Goal: Use online tool/utility: Utilize a website feature to perform a specific function

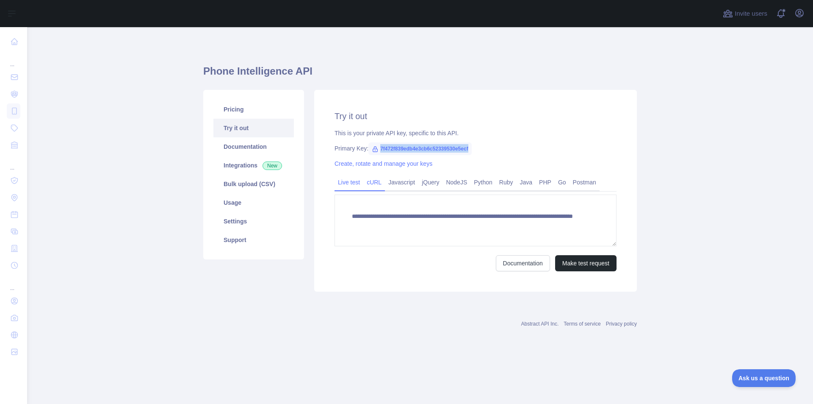
click at [375, 179] on link "cURL" at bounding box center [375, 182] width 22 height 14
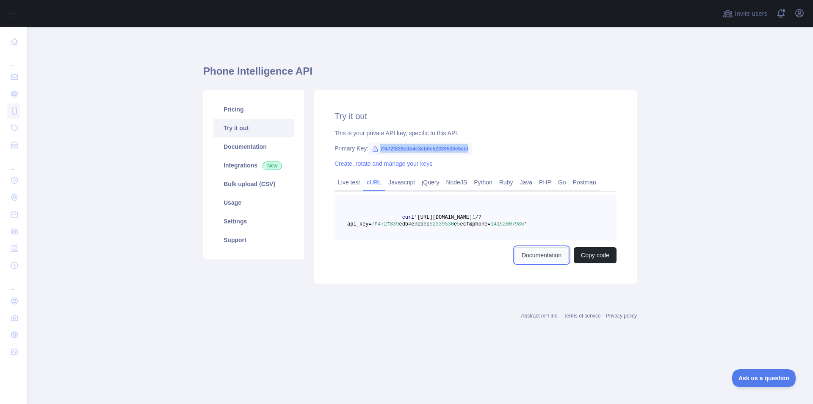
click at [541, 254] on link "Documentation" at bounding box center [542, 255] width 54 height 16
click at [382, 163] on link "Create, rotate and manage your keys" at bounding box center [384, 163] width 98 height 7
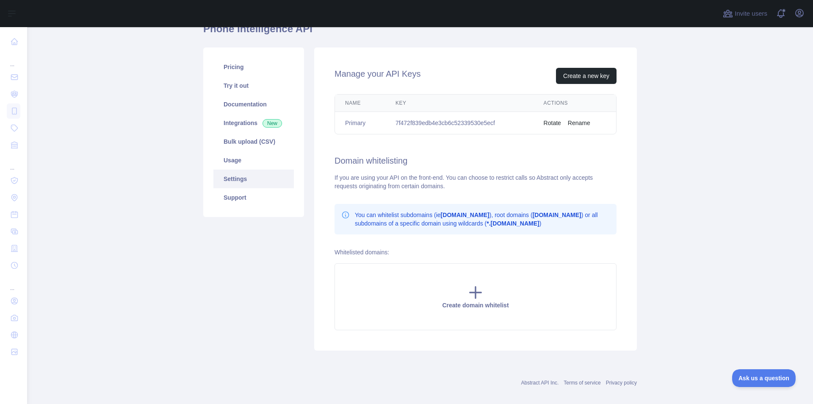
scroll to position [52, 0]
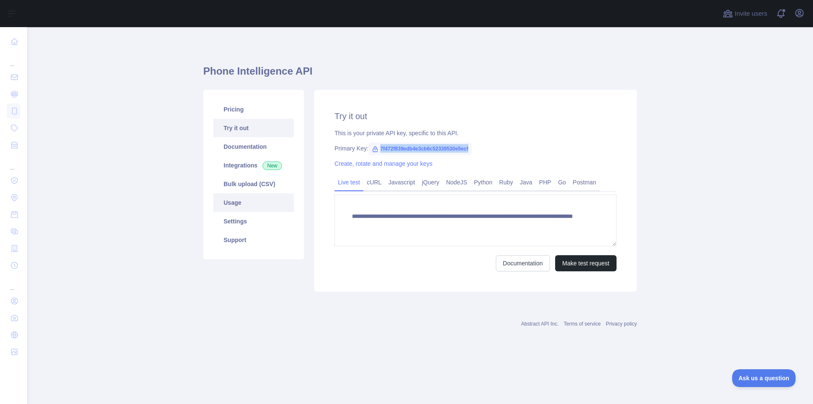
click at [236, 202] on link "Usage" at bounding box center [254, 202] width 81 height 19
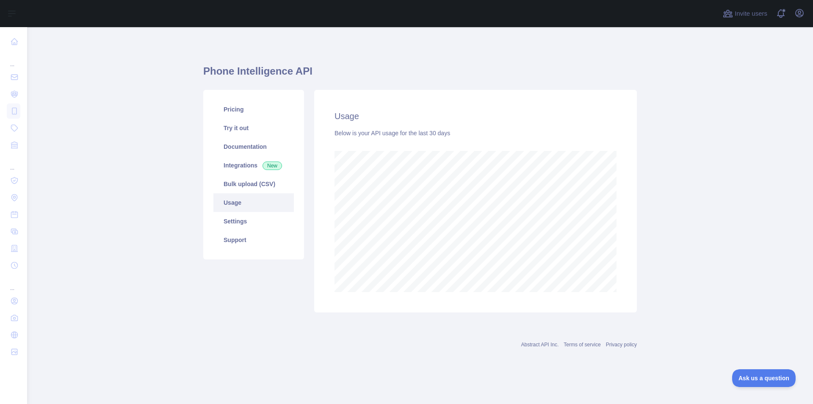
scroll to position [377, 786]
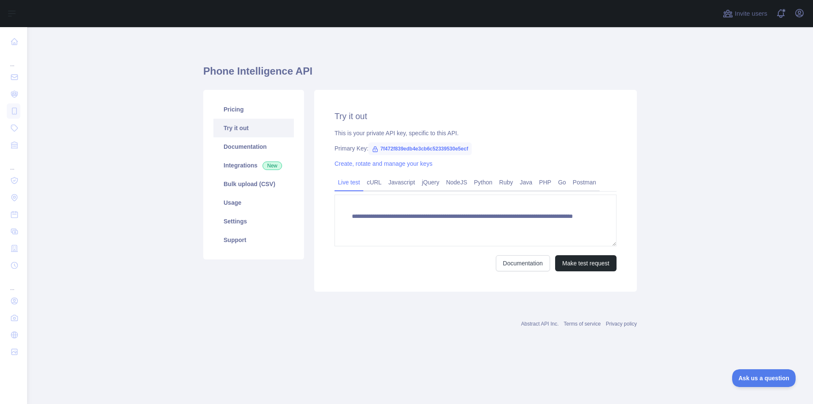
type textarea "**********"
drag, startPoint x: 469, startPoint y: 148, endPoint x: 378, endPoint y: 151, distance: 91.6
click at [378, 151] on span "7f472f839edb4e3cb6c52339530e5ecf" at bounding box center [420, 148] width 103 height 13
copy span "7f472f839edb4e3cb6c52339530e5ecf"
click at [234, 382] on main "**********" at bounding box center [420, 215] width 786 height 377
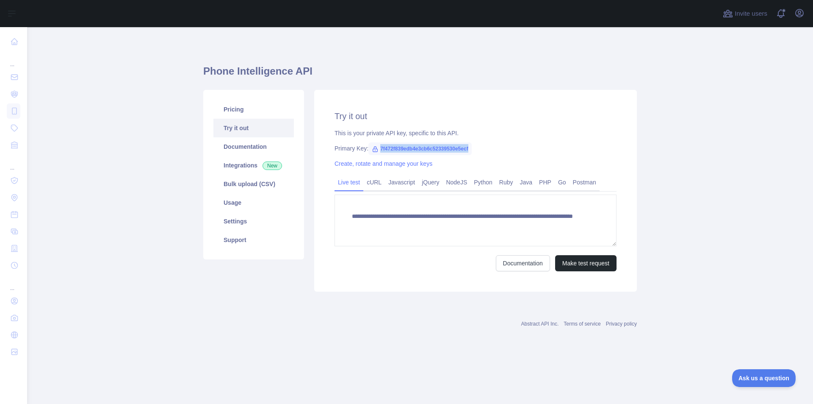
drag, startPoint x: 469, startPoint y: 150, endPoint x: 380, endPoint y: 151, distance: 89.4
click at [380, 151] on span "7f472f839edb4e3cb6c52339530e5ecf" at bounding box center [420, 148] width 103 height 13
copy span "7f472f839edb4e3cb6c52339530e5ecf"
